Goal: Submit feedback/report problem

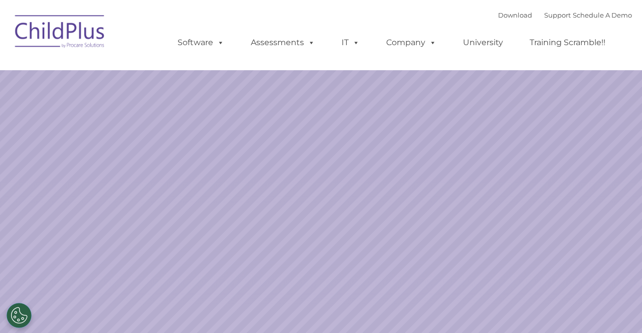
select select "MEDIUM"
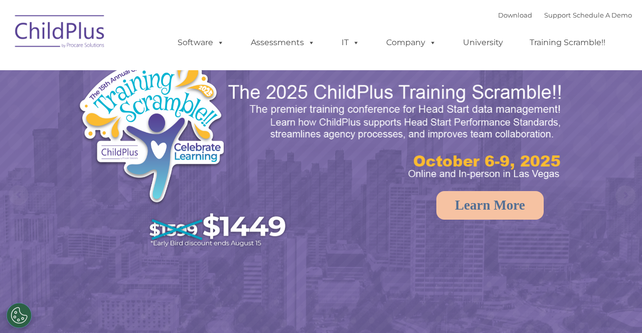
select select "MEDIUM"
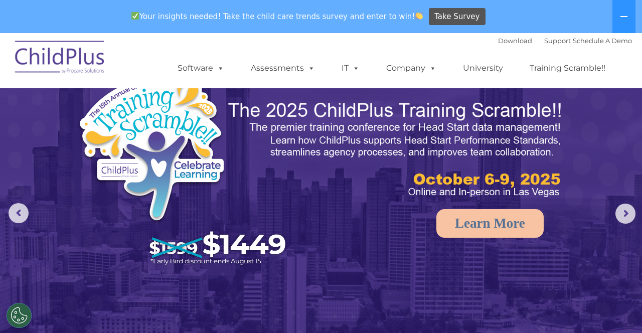
click at [619, 19] on button at bounding box center [623, 16] width 23 height 33
